Goal: Task Accomplishment & Management: Use online tool/utility

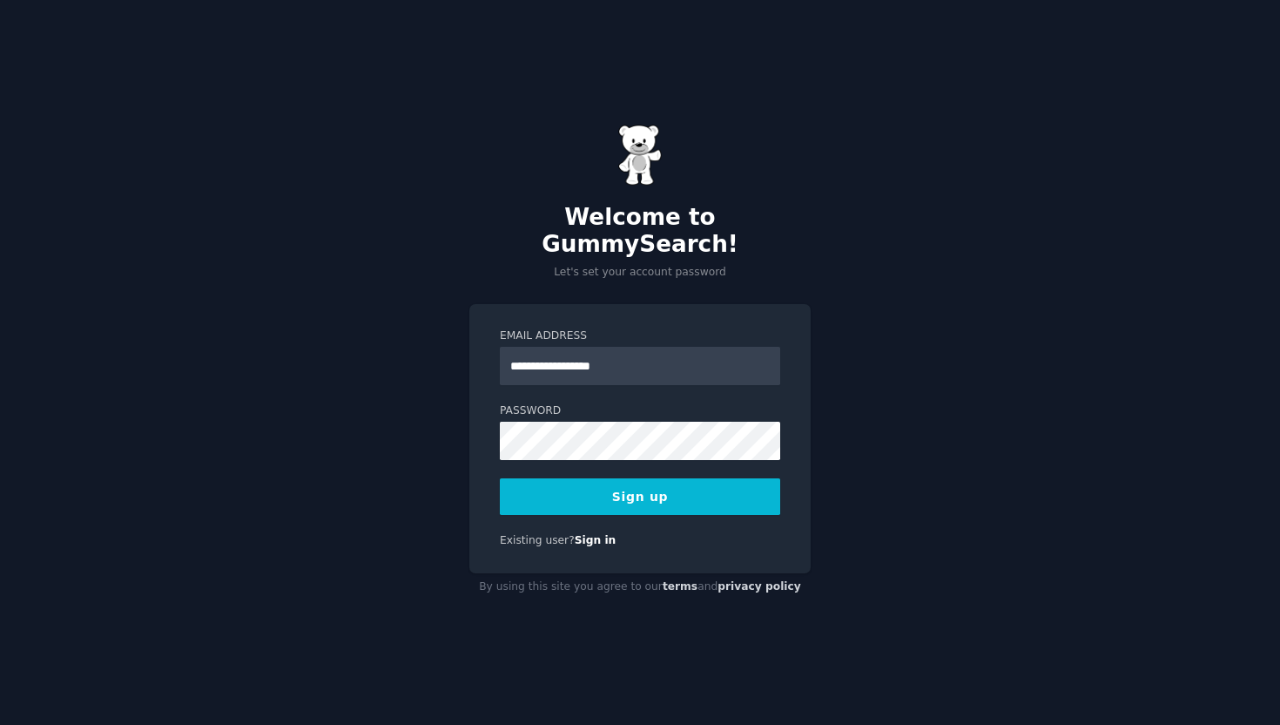
type input "**********"
click at [500, 478] on button "Sign up" at bounding box center [640, 496] width 280 height 37
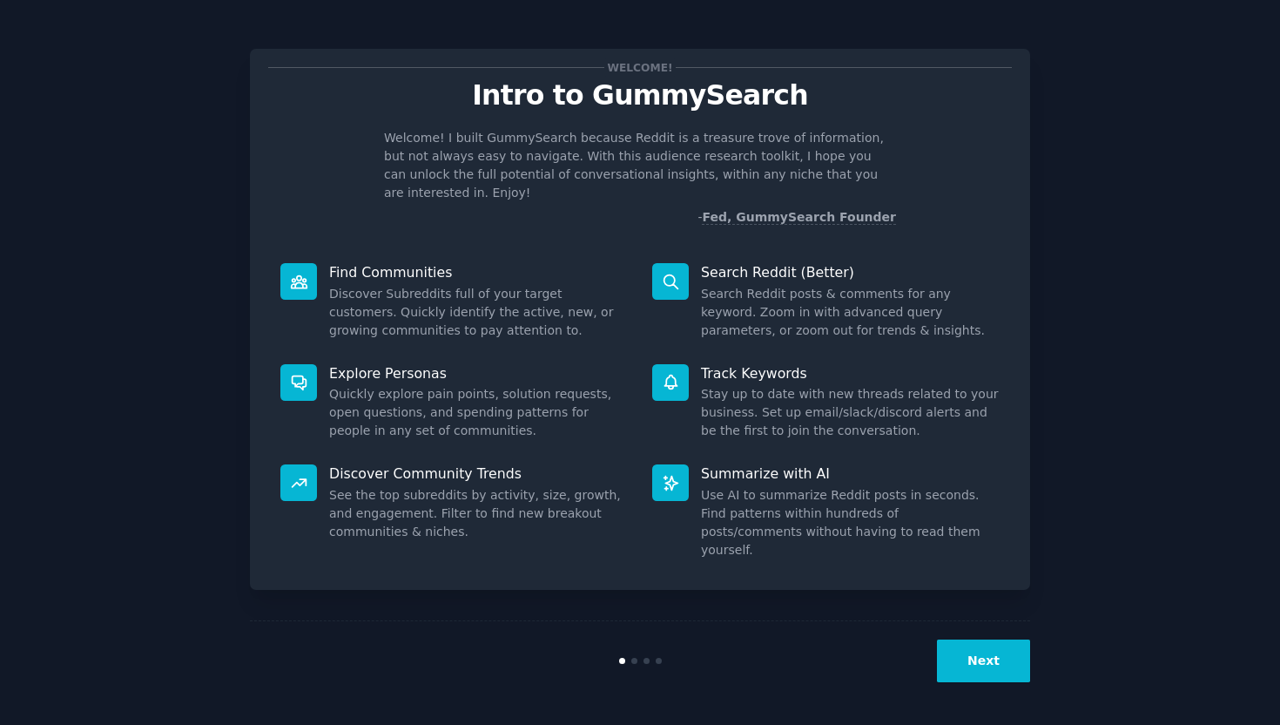
click at [980, 661] on button "Next" at bounding box center [983, 660] width 93 height 43
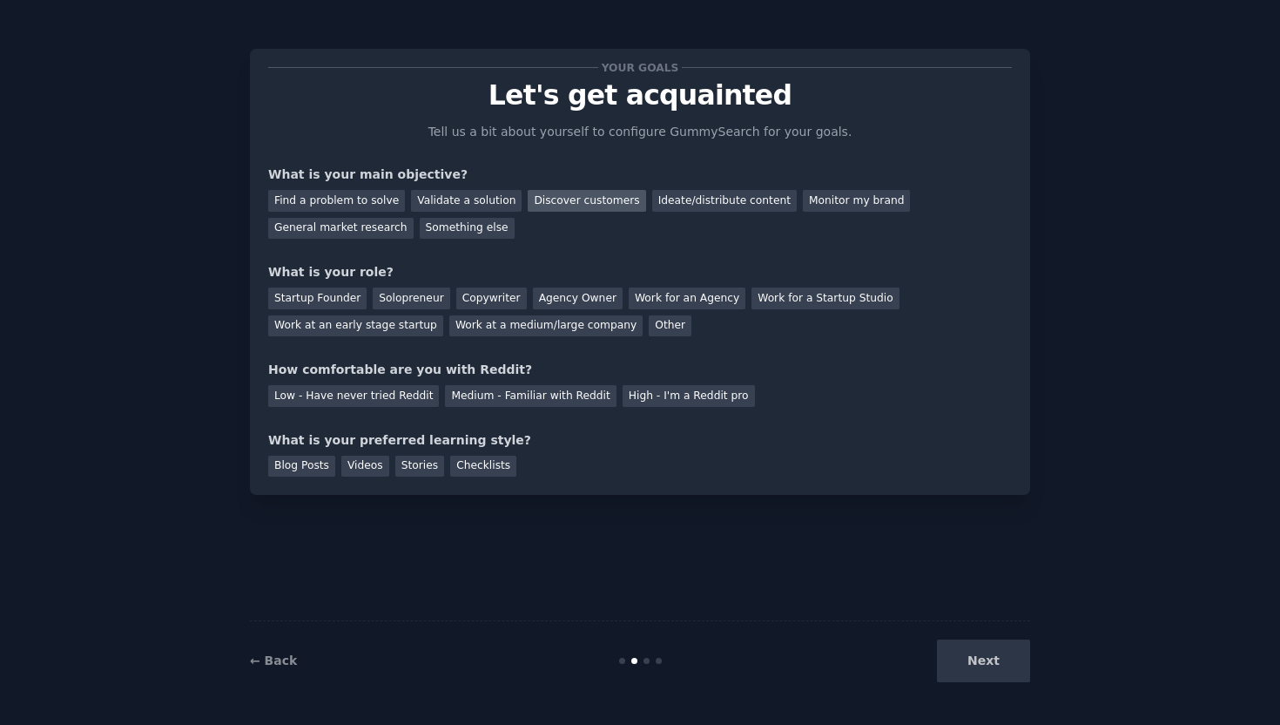
click at [559, 199] on div "Discover customers" at bounding box center [587, 201] width 118 height 22
click at [339, 295] on div "Startup Founder" at bounding box center [317, 298] width 98 height 22
click at [531, 390] on div "Medium - Familiar with Reddit" at bounding box center [530, 396] width 171 height 22
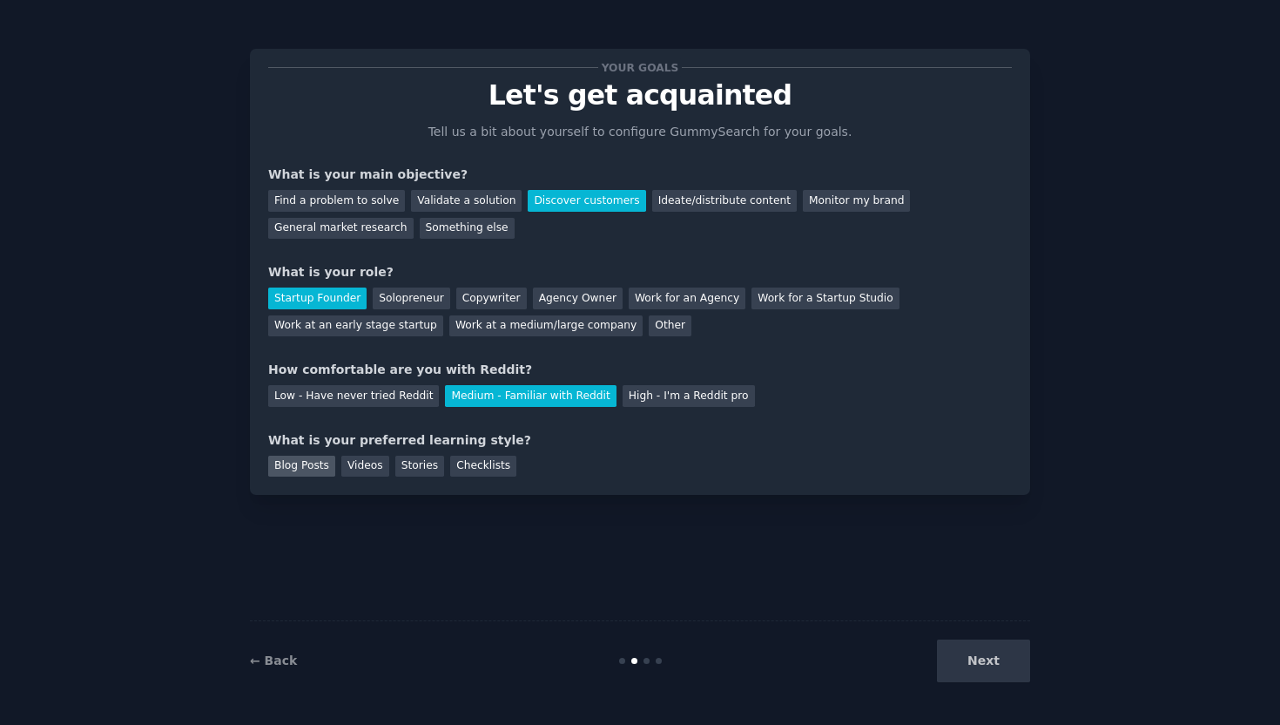
click at [313, 463] on div "Blog Posts" at bounding box center [301, 467] width 67 height 22
click at [1008, 661] on button "Next" at bounding box center [983, 660] width 93 height 43
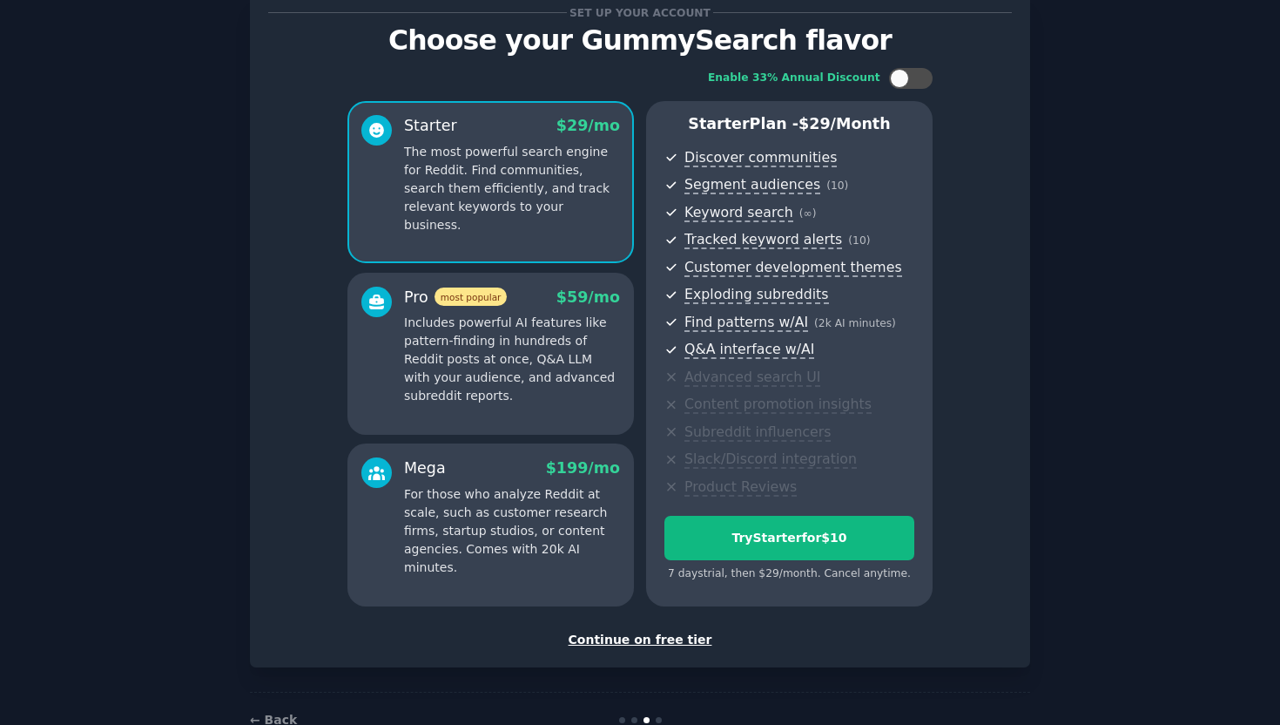
scroll to position [57, 0]
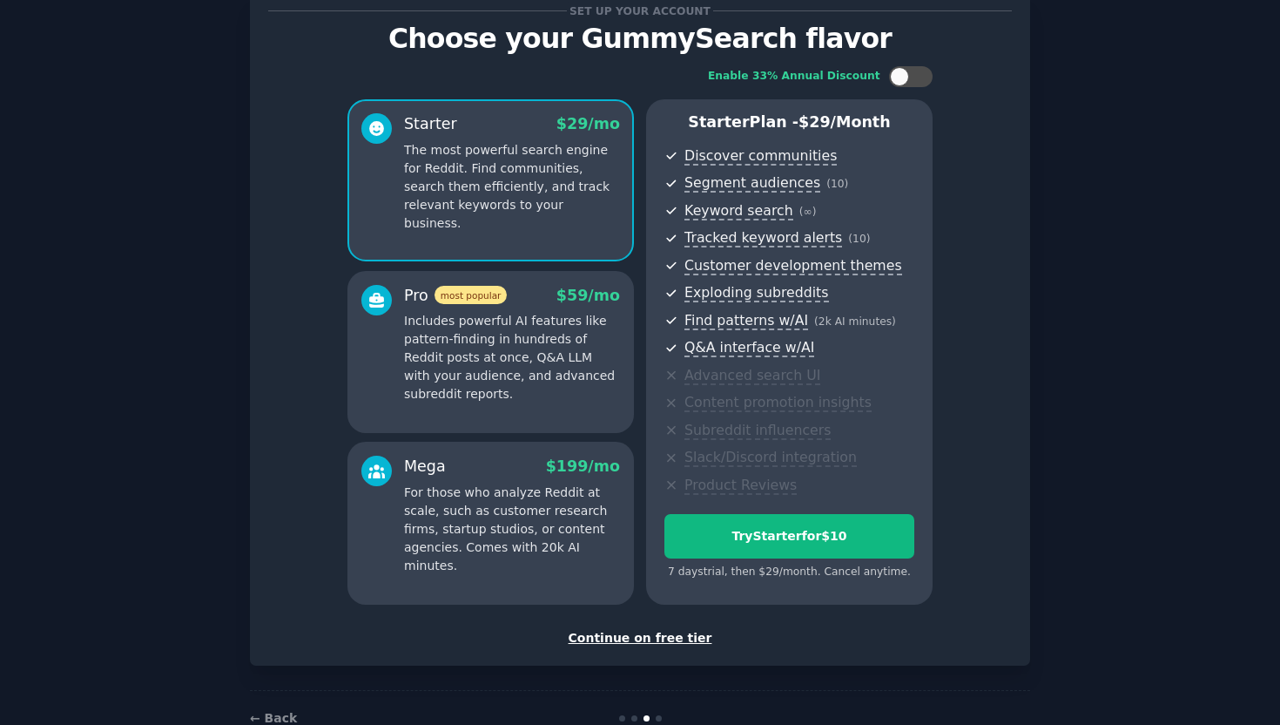
click at [651, 640] on div "Continue on free tier" at bounding box center [640, 638] width 744 height 18
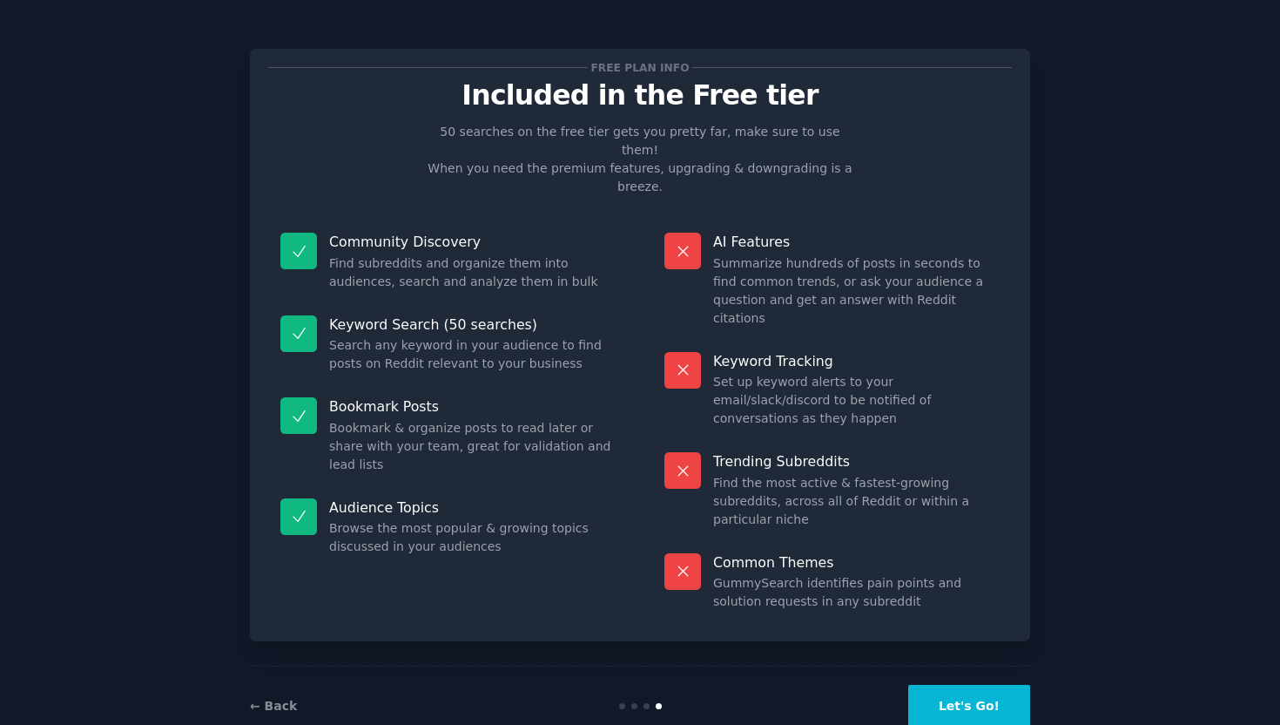
click at [979, 685] on button "Let's Go!" at bounding box center [969, 706] width 122 height 43
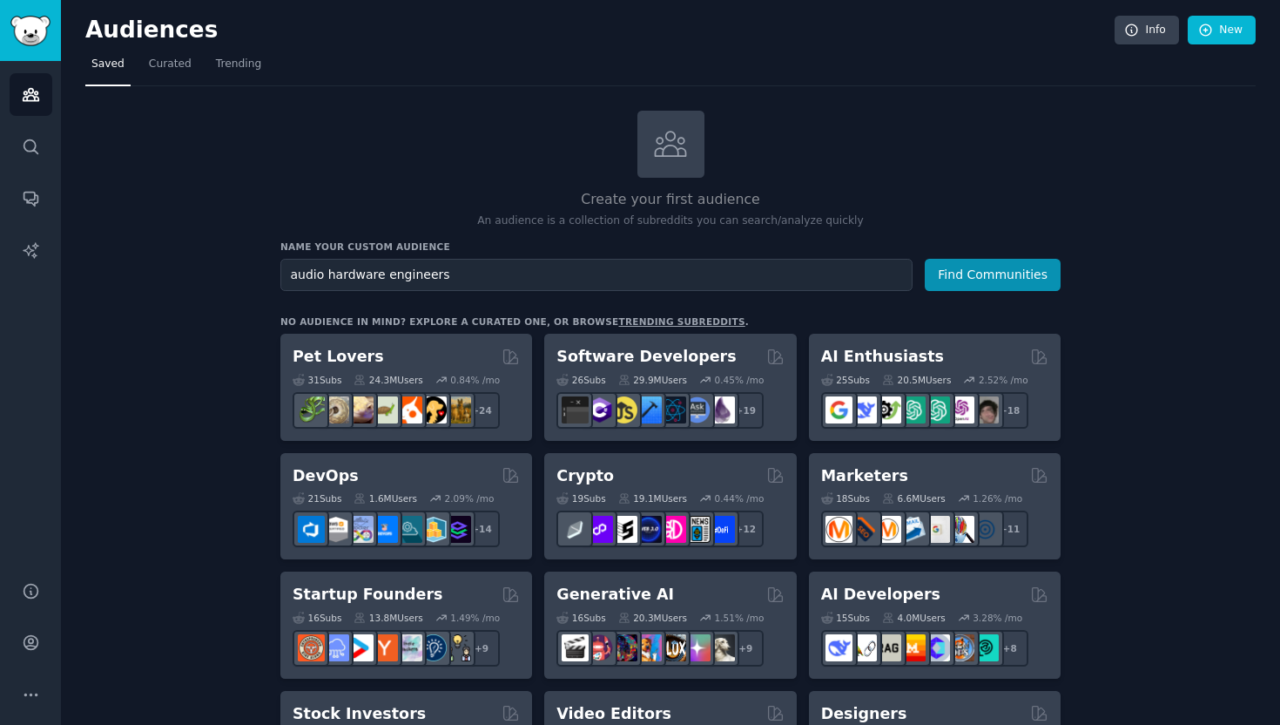
type input "audio hardware engineers"
click at [925, 259] on button "Find Communities" at bounding box center [993, 275] width 136 height 32
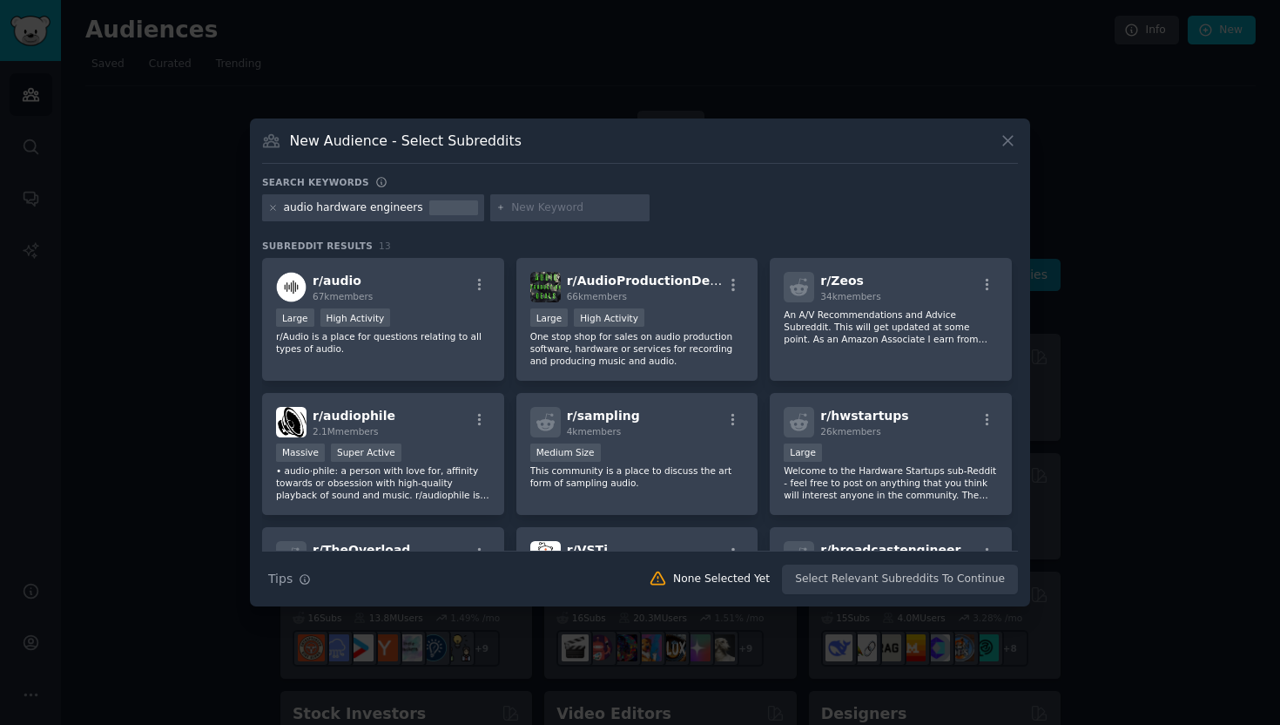
click at [558, 207] on input "text" at bounding box center [577, 208] width 132 height 16
type input "r&D"
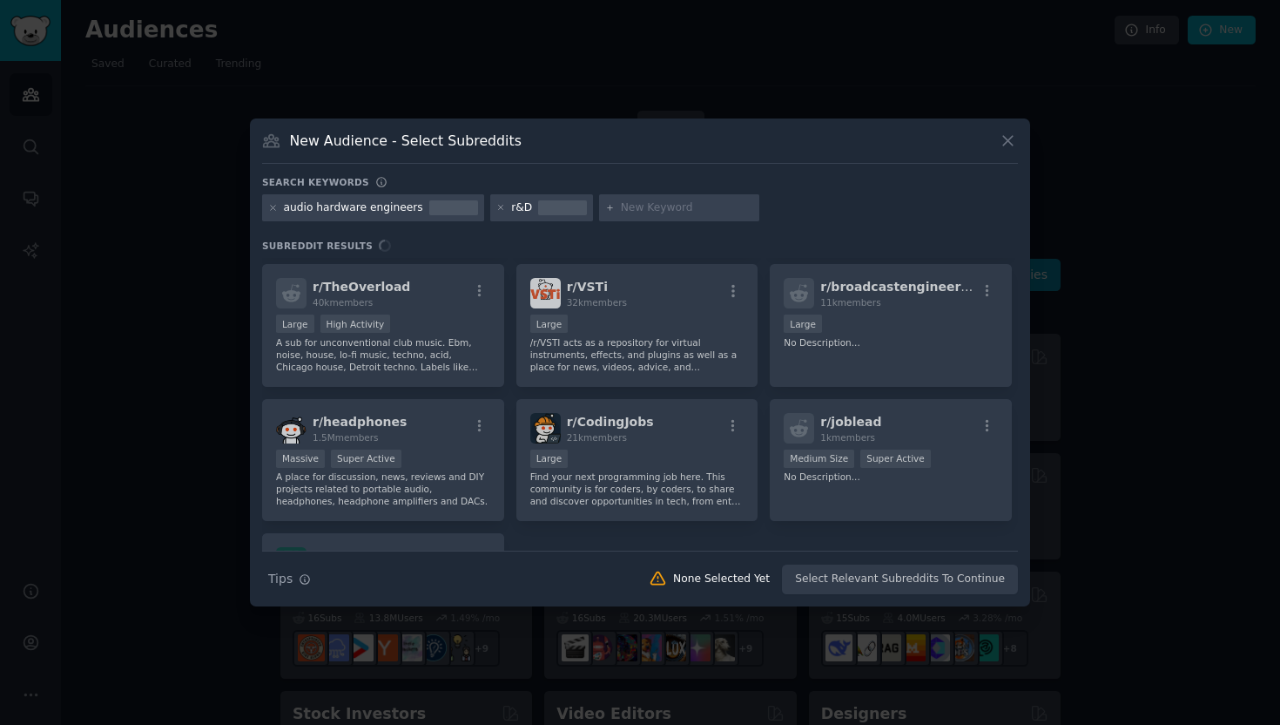
scroll to position [416, 0]
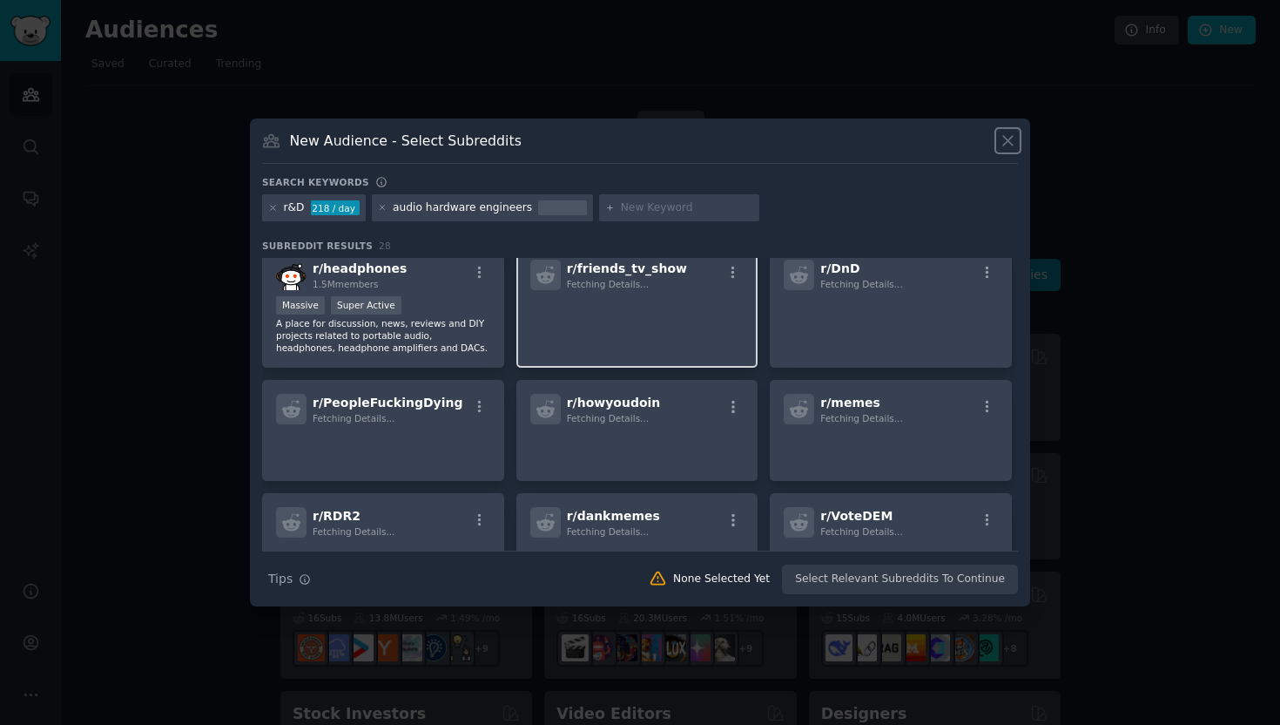
drag, startPoint x: 1006, startPoint y: 145, endPoint x: 731, endPoint y: 344, distance: 339.9
click at [731, 344] on div "New Audience - Select Subreddits Search keywords r&D 218 / day audio hardware e…" at bounding box center [640, 362] width 780 height 489
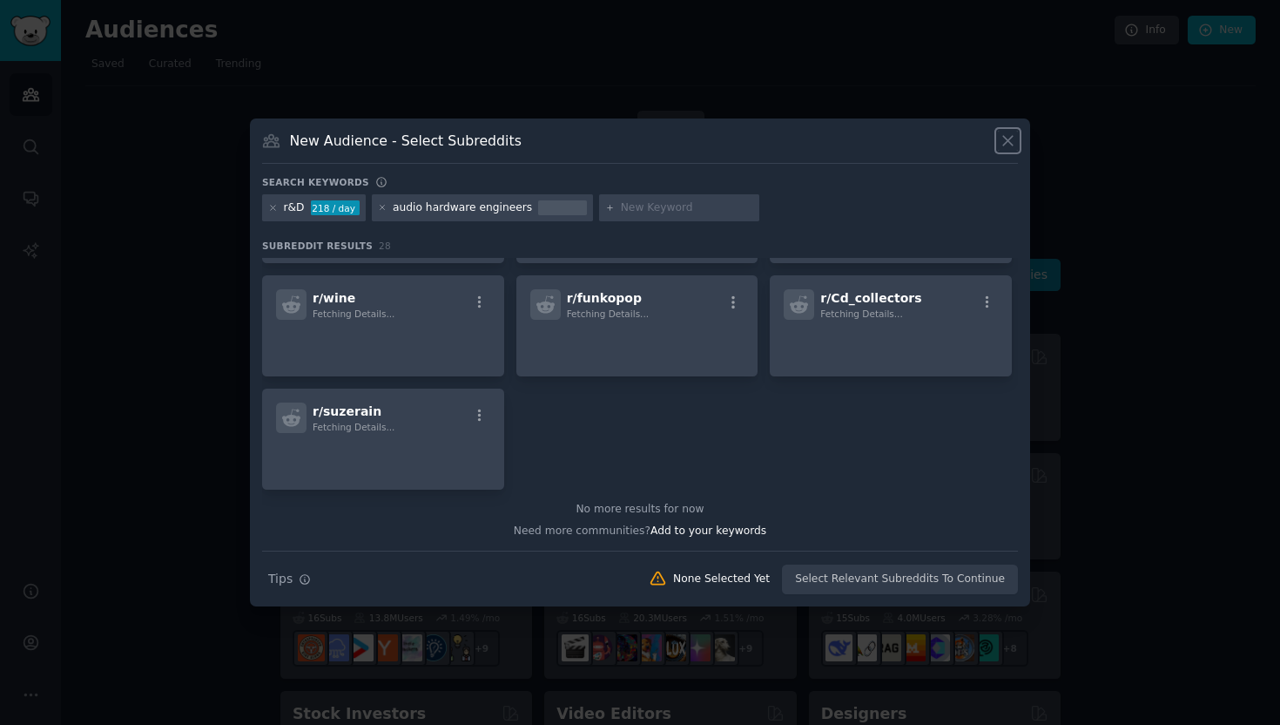
scroll to position [1037, 0]
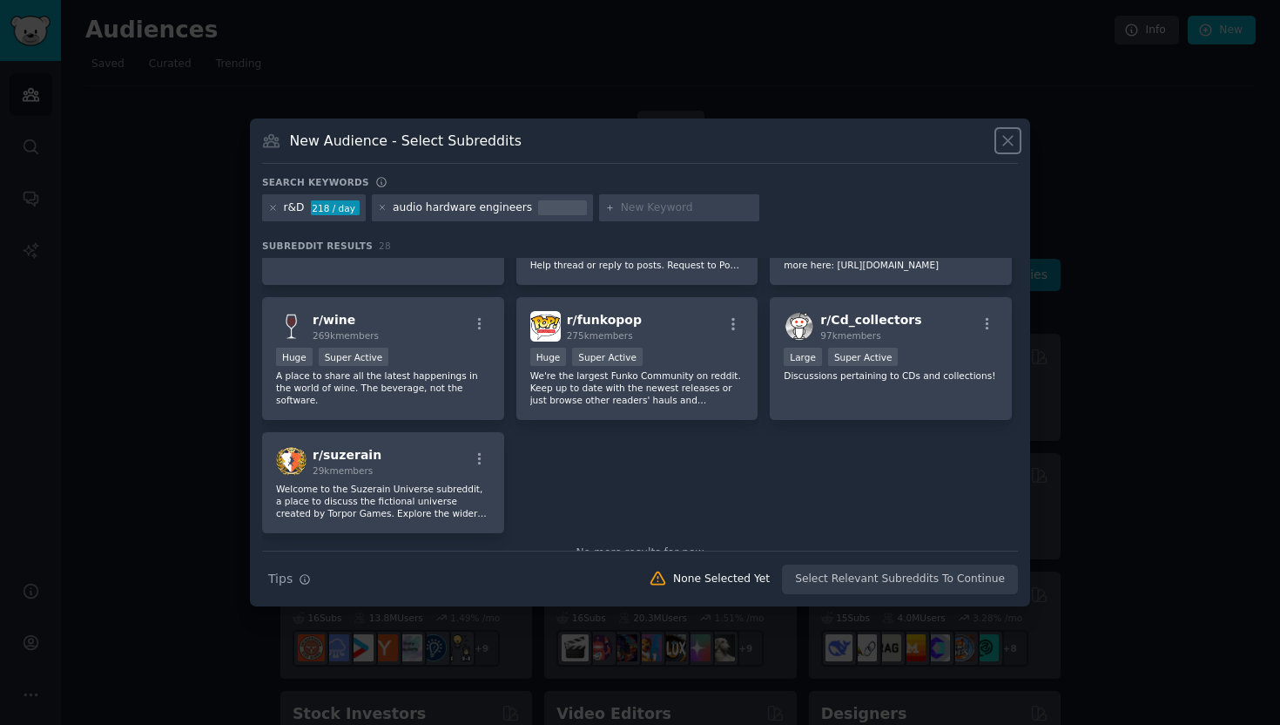
click at [1008, 137] on icon at bounding box center [1008, 141] width 18 height 18
